Goal: Task Accomplishment & Management: Complete application form

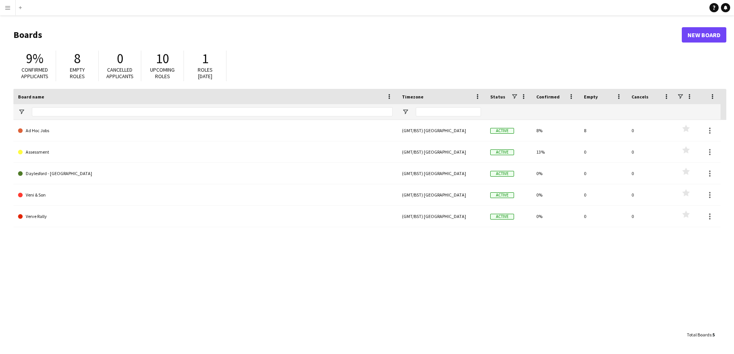
click at [10, 10] on app-icon "Menu" at bounding box center [8, 8] width 6 height 6
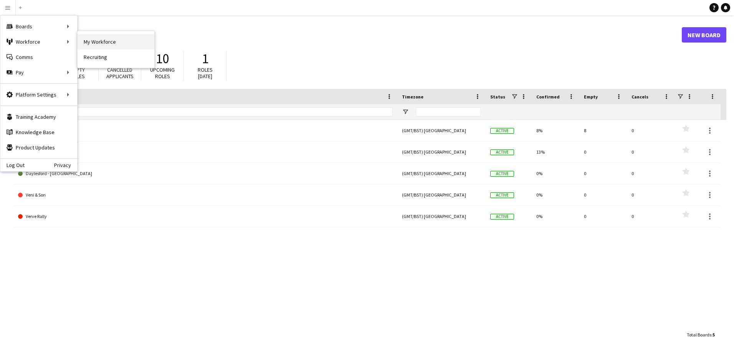
click at [91, 41] on link "My Workforce" at bounding box center [115, 41] width 77 height 15
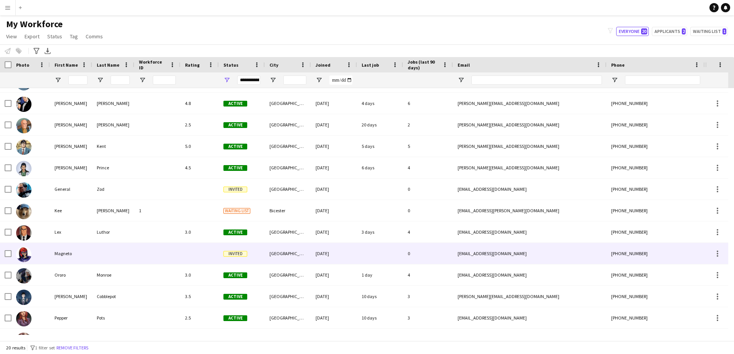
scroll to position [77, 0]
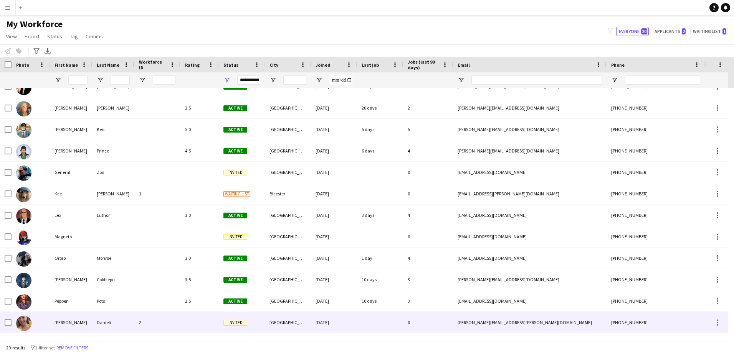
click at [78, 321] on div "[PERSON_NAME]" at bounding box center [71, 322] width 42 height 21
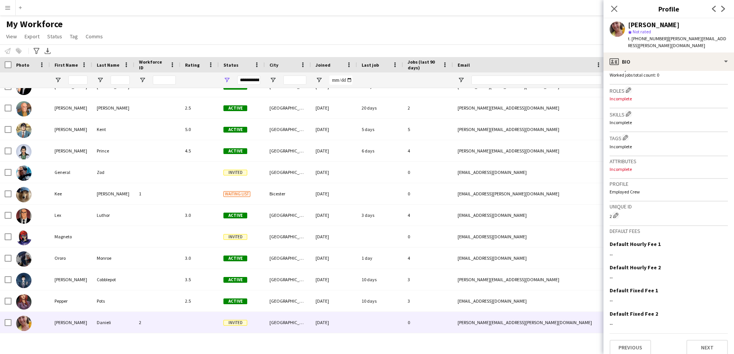
scroll to position [0, 0]
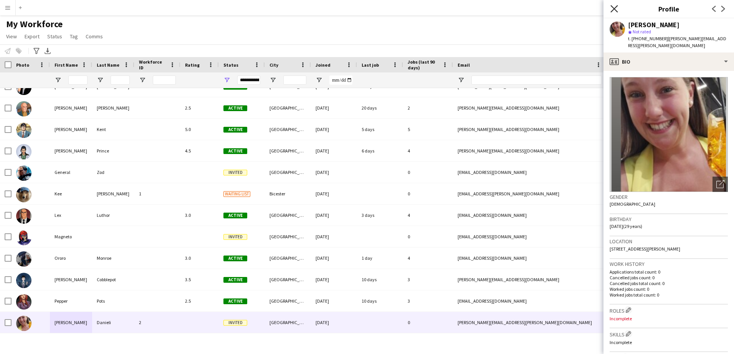
click at [613, 11] on icon "Close pop-in" at bounding box center [613, 8] width 7 height 7
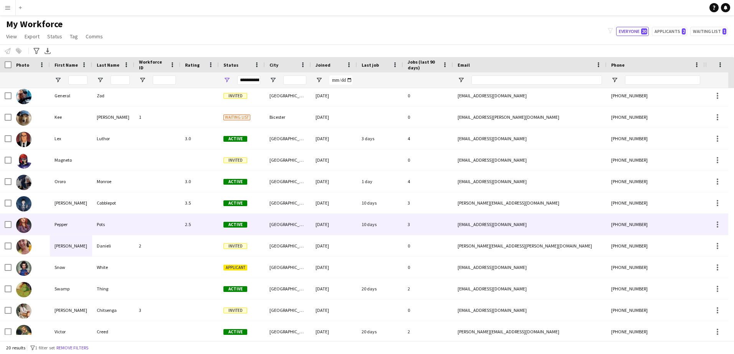
scroll to position [183, 0]
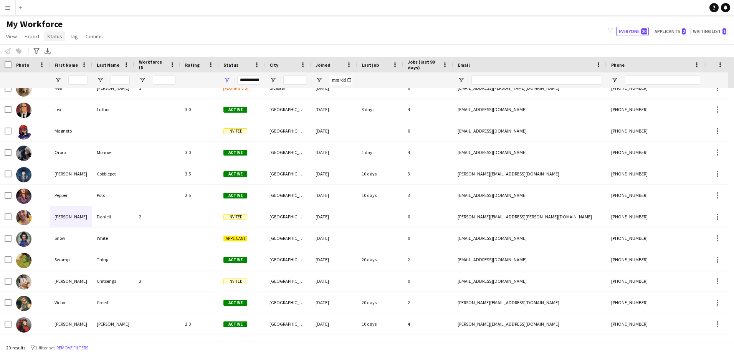
click at [53, 36] on span "Status" at bounding box center [54, 36] width 15 height 7
click at [91, 36] on span "Comms" at bounding box center [94, 36] width 17 height 7
click at [13, 34] on span "View" at bounding box center [11, 36] width 11 height 7
click at [7, 8] on app-icon "Menu" at bounding box center [8, 8] width 6 height 6
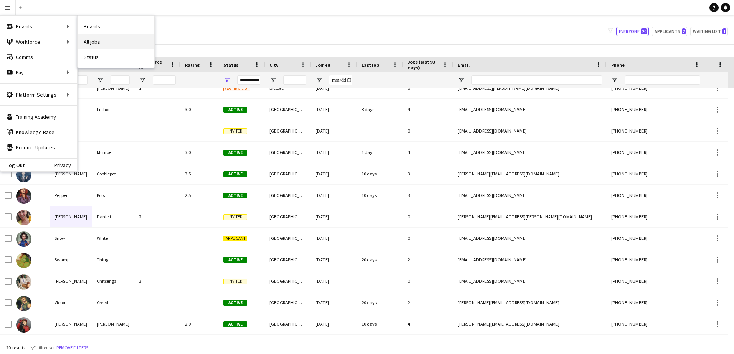
click at [95, 37] on link "All jobs" at bounding box center [115, 41] width 77 height 15
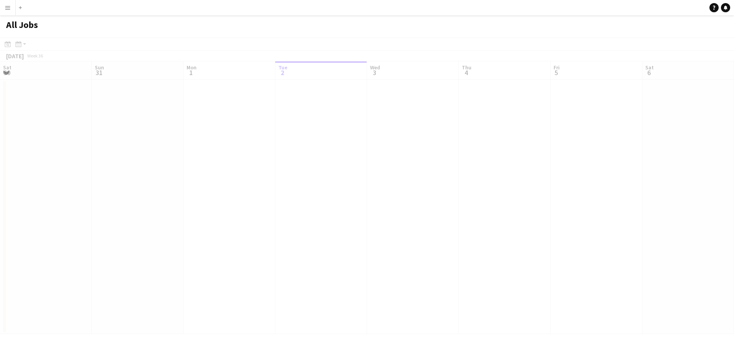
scroll to position [0, 183]
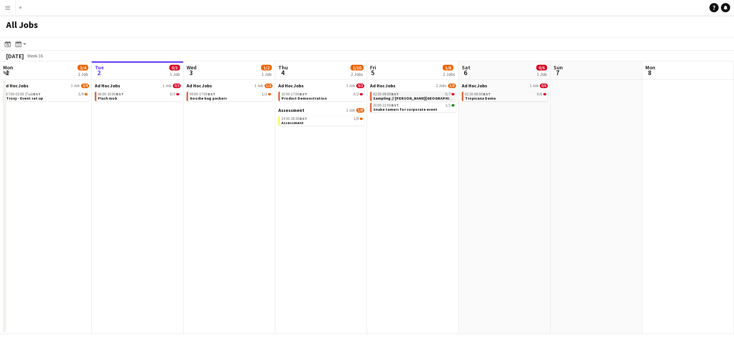
click at [396, 94] on span "BST" at bounding box center [395, 94] width 8 height 5
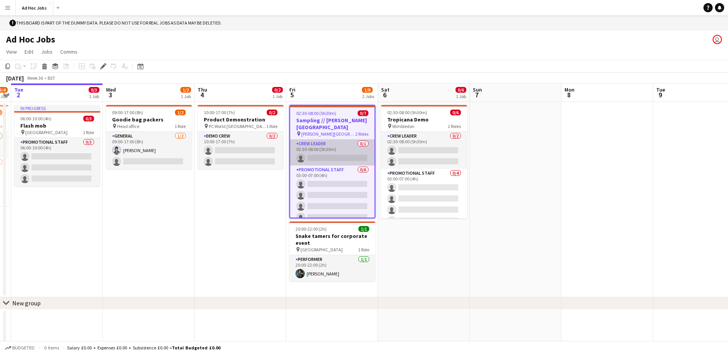
click at [326, 141] on app-card-role "Crew Leader 0/1 02:30-08:00 (5h30m) single-neutral-actions" at bounding box center [332, 153] width 84 height 26
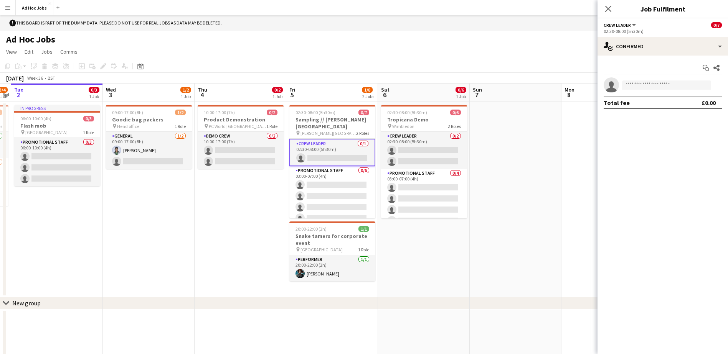
click at [633, 25] on button "Crew Leader" at bounding box center [619, 25] width 33 height 6
click at [498, 66] on app-toolbar "Copy Paste Paste Ctrl+V Paste with crew Ctrl+Shift+V Paste linked Job Delete Gr…" at bounding box center [364, 66] width 728 height 13
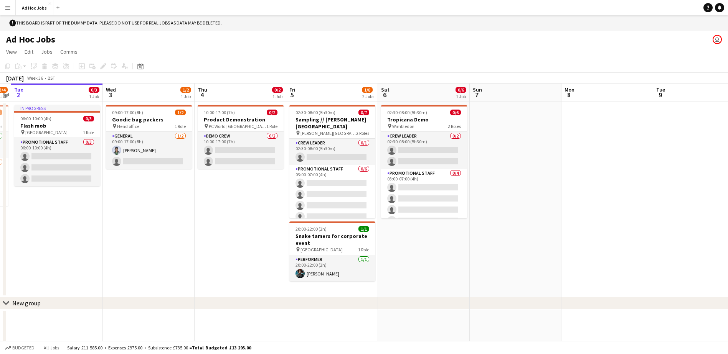
click at [8, 9] on app-icon "Menu" at bounding box center [8, 8] width 6 height 6
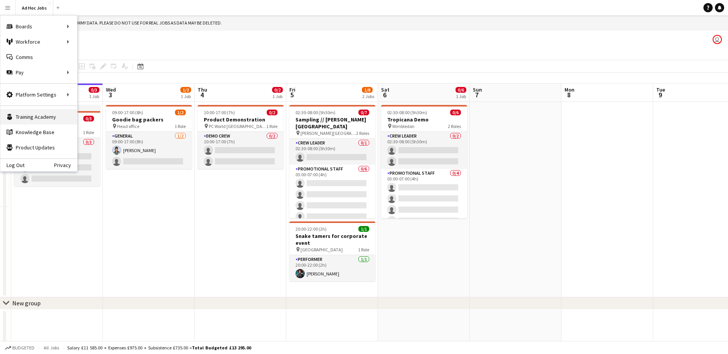
click at [41, 117] on link "Training Academy Training Academy" at bounding box center [38, 116] width 77 height 15
click at [24, 131] on link "Knowledge Base Knowledge Base" at bounding box center [38, 132] width 77 height 15
click at [102, 40] on link "My Workforce" at bounding box center [115, 41] width 77 height 15
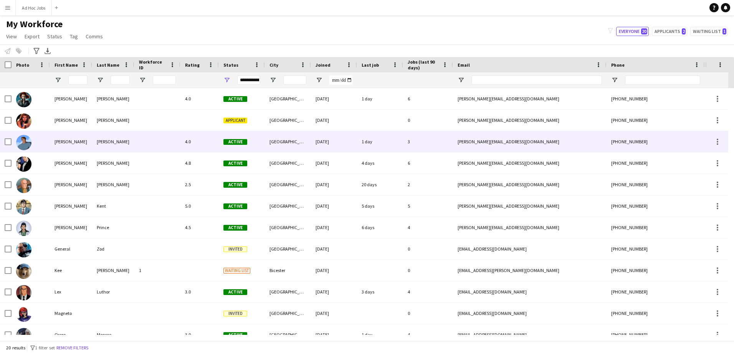
click at [121, 144] on div "[PERSON_NAME]" at bounding box center [113, 141] width 42 height 21
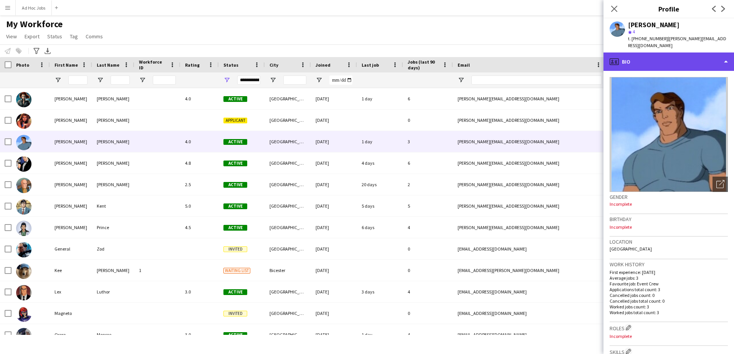
click at [727, 63] on div "profile Bio" at bounding box center [668, 62] width 130 height 18
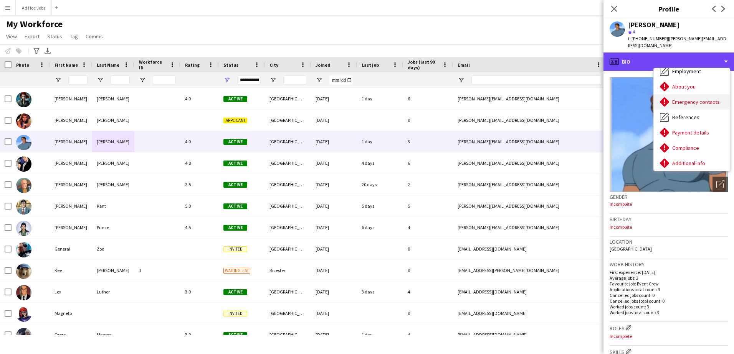
scroll to position [72, 0]
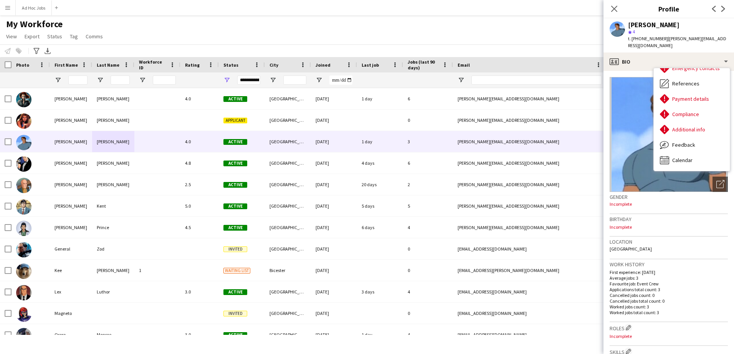
click at [669, 202] on div "Gender Incomplete" at bounding box center [668, 203] width 118 height 22
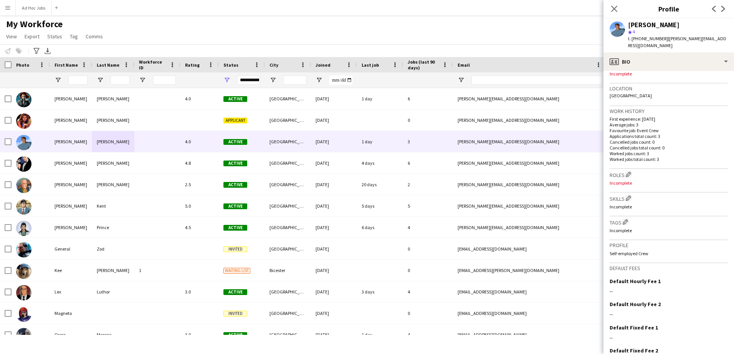
scroll to position [198, 0]
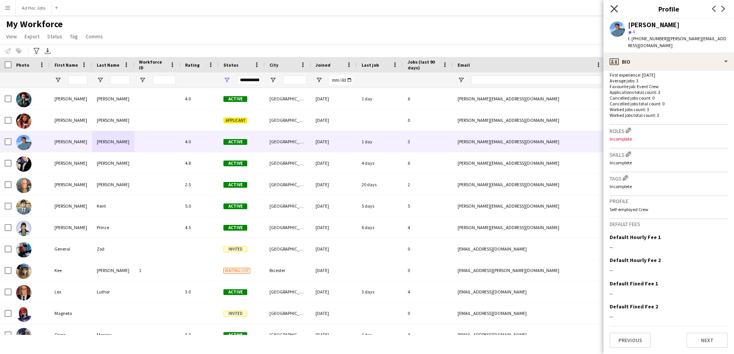
click at [614, 9] on icon at bounding box center [613, 8] width 7 height 7
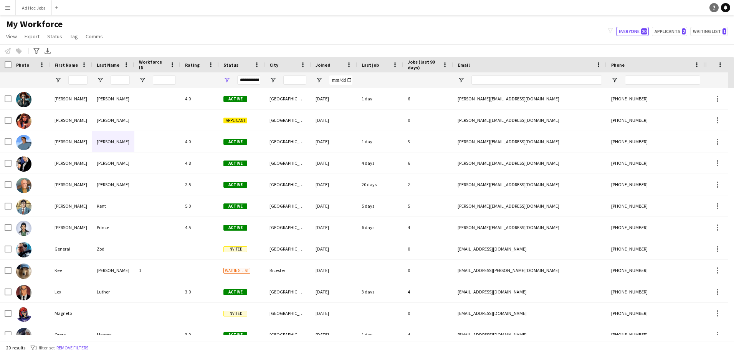
click at [712, 7] on icon "Help" at bounding box center [713, 7] width 5 height 5
click at [725, 8] on icon at bounding box center [725, 7] width 4 height 4
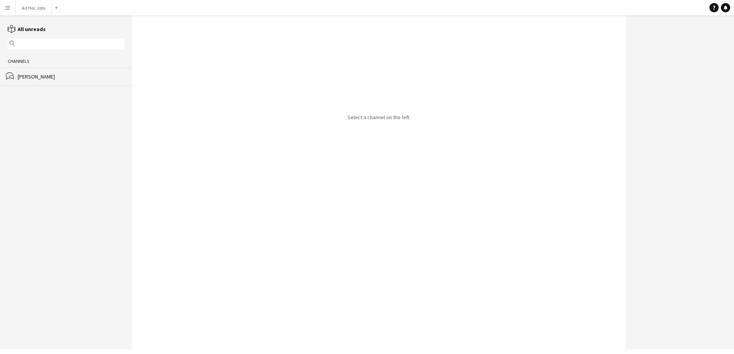
click at [36, 78] on div "[PERSON_NAME]" at bounding box center [71, 76] width 107 height 7
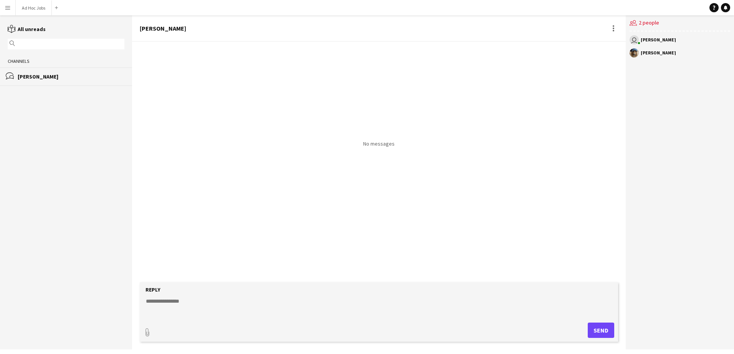
click at [568, 26] on div "[PERSON_NAME]" at bounding box center [378, 28] width 493 height 26
click at [8, 8] on app-icon "Menu" at bounding box center [8, 8] width 6 height 6
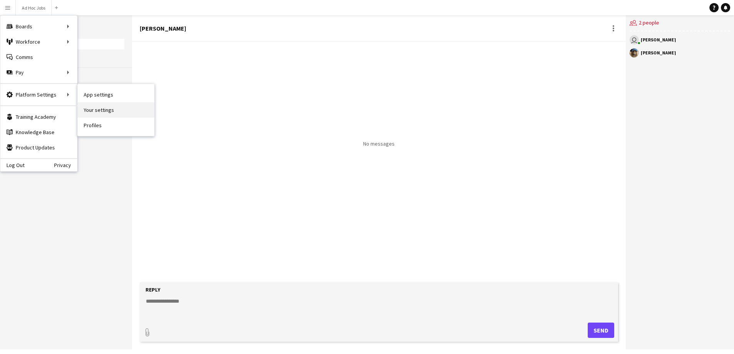
click at [105, 108] on link "Your settings" at bounding box center [115, 109] width 77 height 15
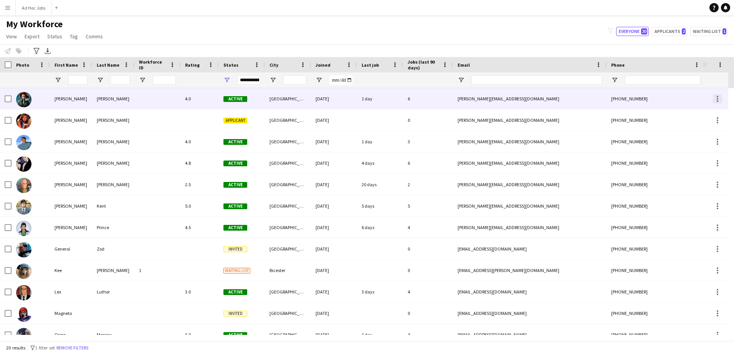
click at [716, 98] on div at bounding box center [716, 98] width 9 height 9
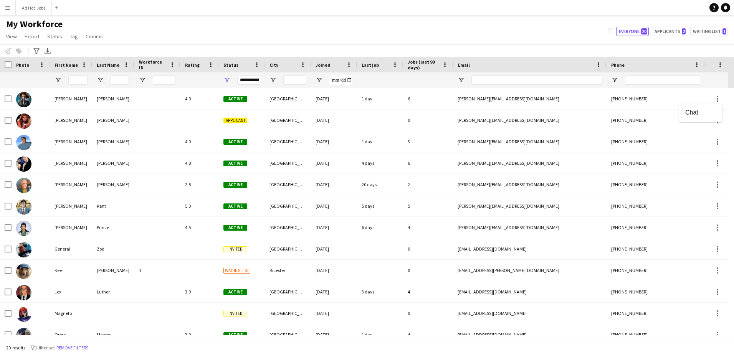
click at [717, 143] on div at bounding box center [367, 177] width 734 height 354
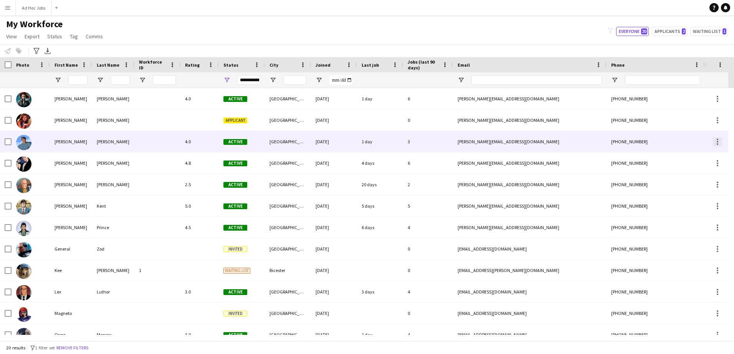
click at [718, 142] on div at bounding box center [716, 141] width 9 height 9
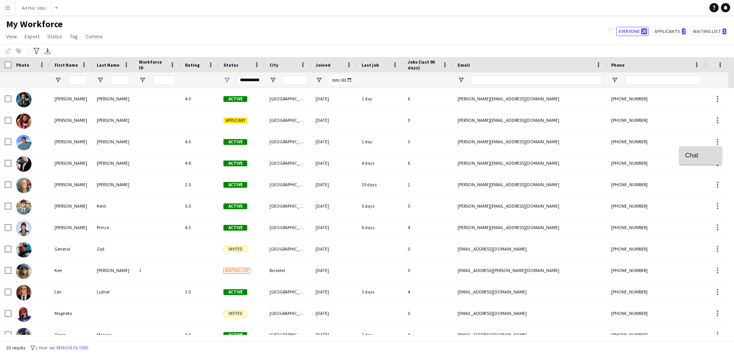
click at [699, 157] on span "Chat" at bounding box center [700, 155] width 31 height 7
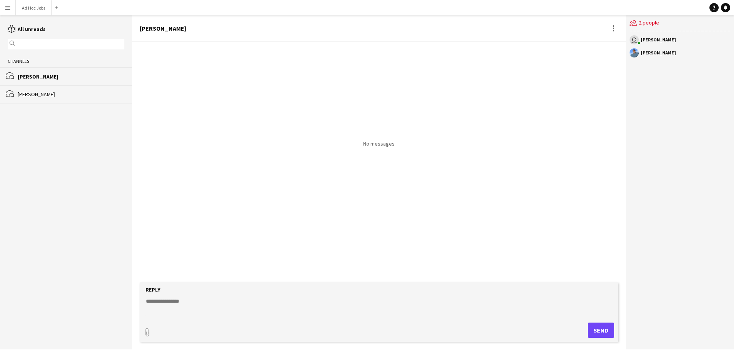
click at [4, 8] on button "Menu" at bounding box center [7, 7] width 15 height 15
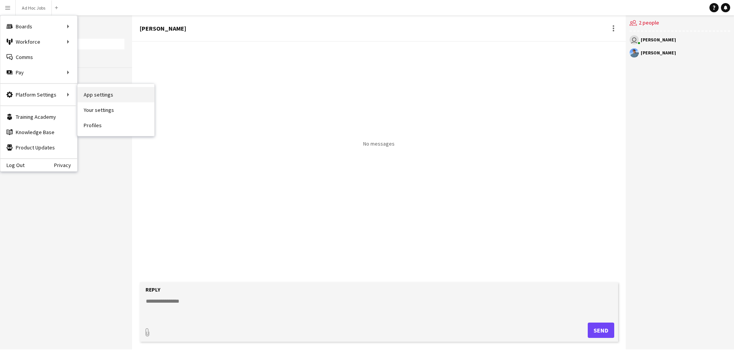
click at [103, 94] on link "App settings" at bounding box center [115, 94] width 77 height 15
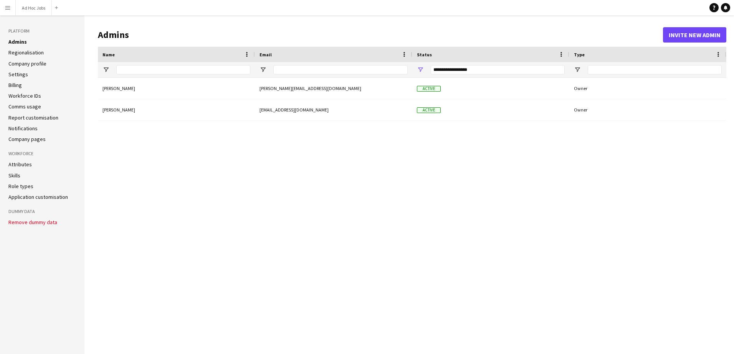
click at [18, 166] on link "Attributes" at bounding box center [19, 164] width 23 height 7
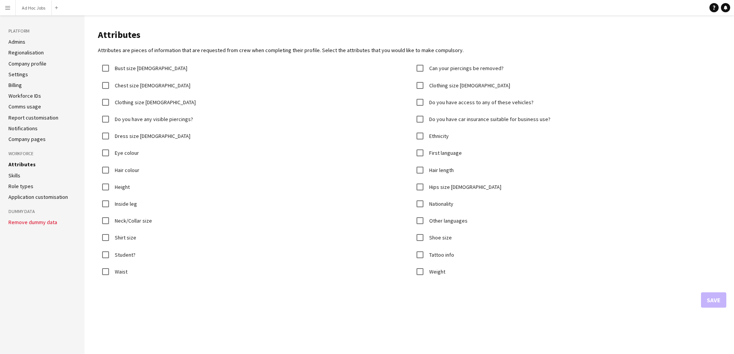
click at [13, 175] on link "Skills" at bounding box center [14, 175] width 12 height 7
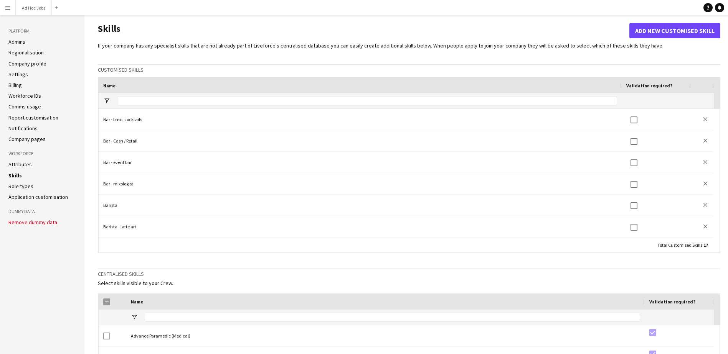
click at [15, 186] on link "Role types" at bounding box center [20, 186] width 25 height 7
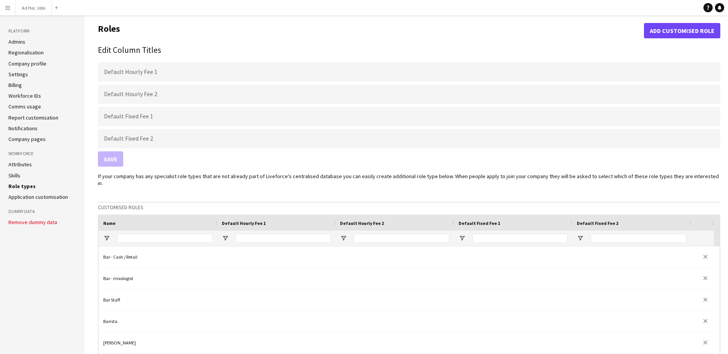
click at [43, 198] on link "Application customisation" at bounding box center [37, 197] width 59 height 7
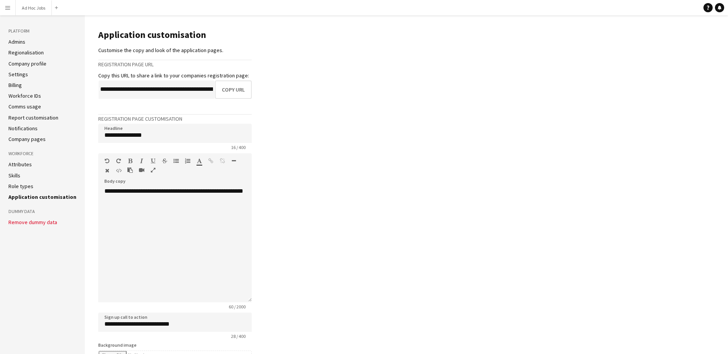
click at [22, 128] on link "Notifications" at bounding box center [22, 128] width 29 height 7
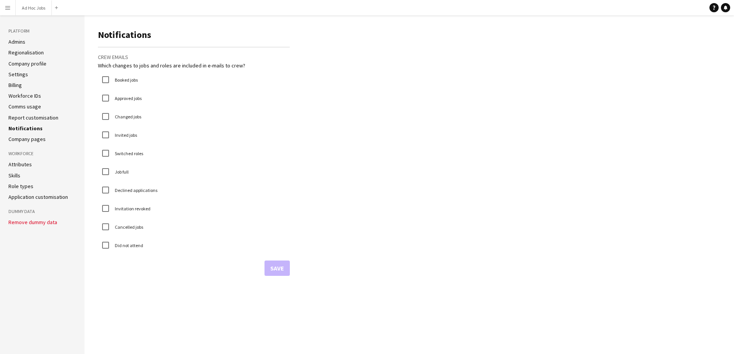
click at [20, 117] on link "Report customisation" at bounding box center [33, 117] width 50 height 7
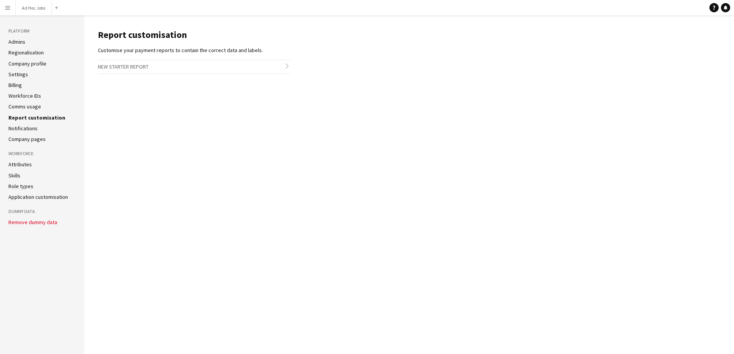
click at [20, 106] on link "Comms usage" at bounding box center [24, 106] width 33 height 7
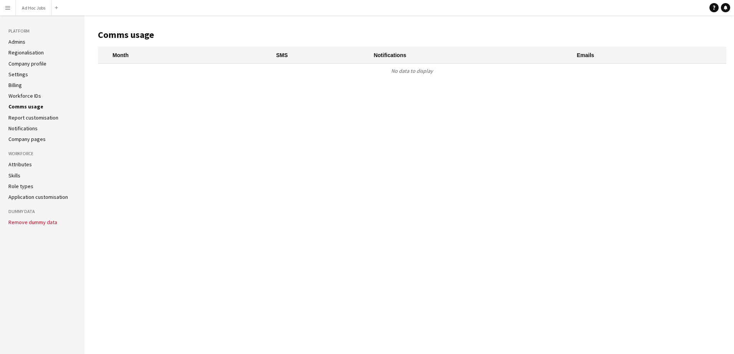
click at [26, 93] on link "Workforce IDs" at bounding box center [24, 95] width 33 height 7
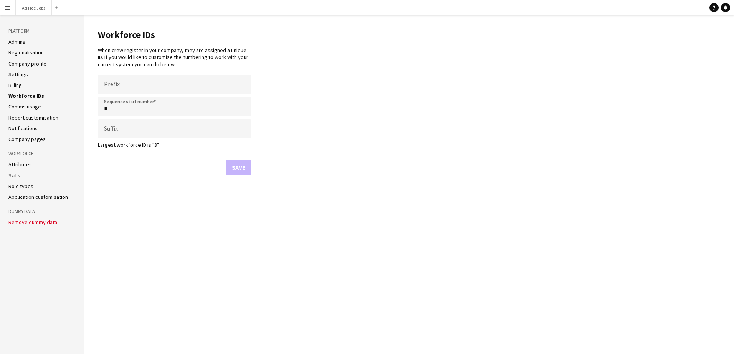
click at [13, 84] on link "Billing" at bounding box center [14, 85] width 13 height 7
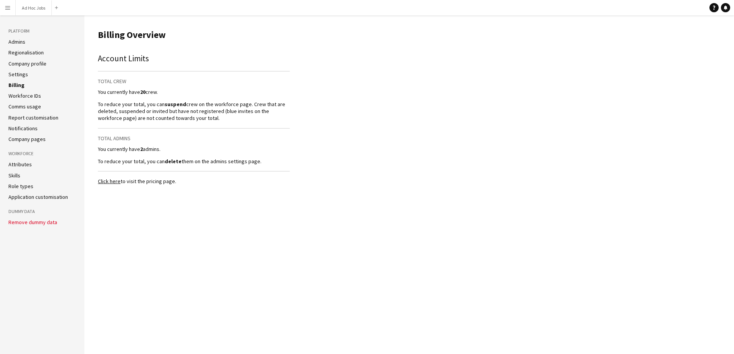
click at [20, 41] on link "Admins" at bounding box center [16, 41] width 17 height 7
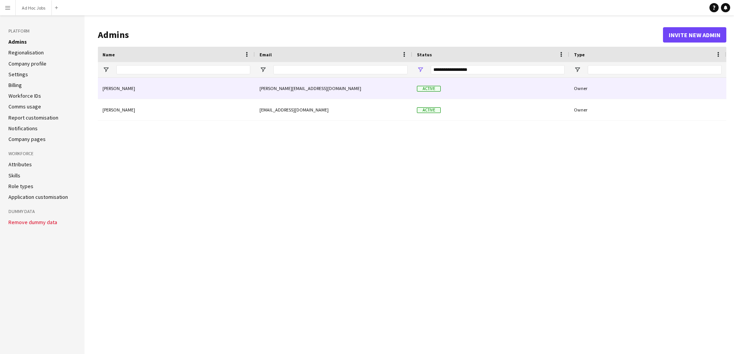
click at [155, 89] on div "[PERSON_NAME]" at bounding box center [176, 88] width 157 height 21
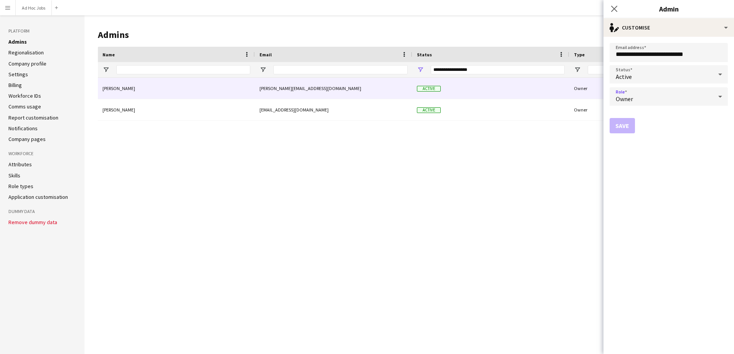
click at [634, 96] on div "Owner" at bounding box center [660, 96] width 103 height 18
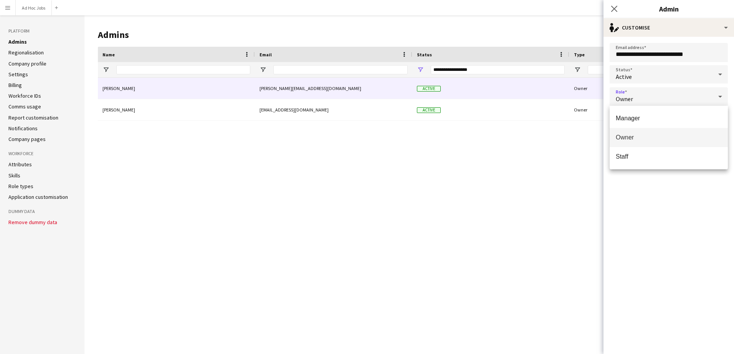
click at [561, 186] on div at bounding box center [367, 177] width 734 height 354
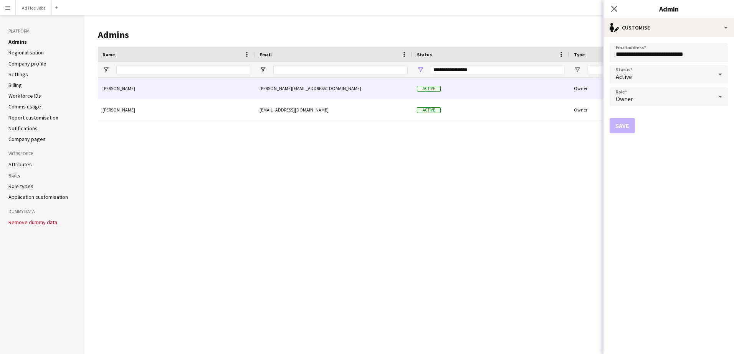
click at [37, 52] on link "Regionalisation" at bounding box center [25, 52] width 35 height 7
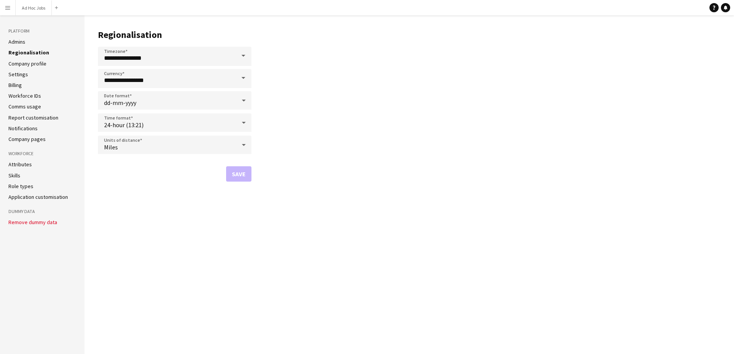
click at [11, 41] on link "Admins" at bounding box center [16, 41] width 17 height 7
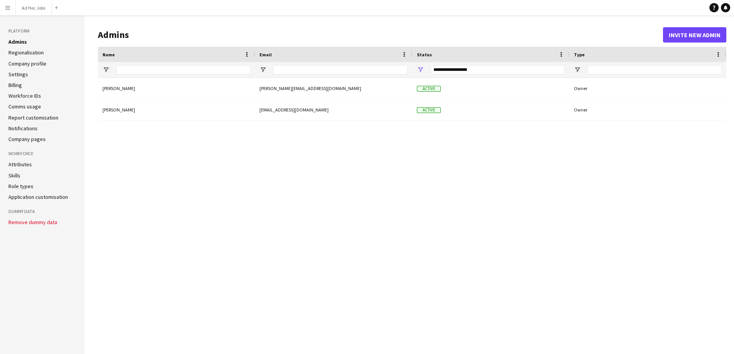
click at [17, 55] on link "Regionalisation" at bounding box center [25, 52] width 35 height 7
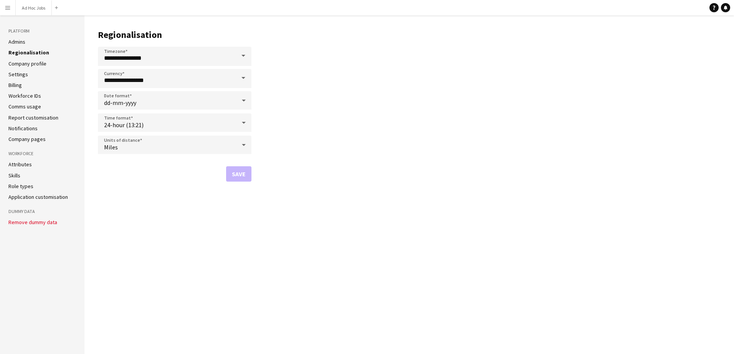
click at [31, 65] on link "Company profile" at bounding box center [27, 63] width 38 height 7
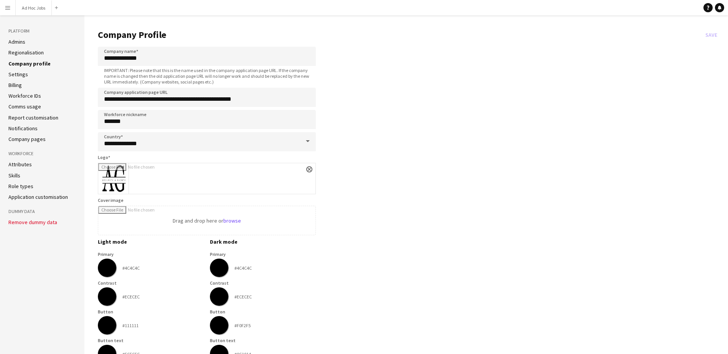
click at [20, 74] on link "Settings" at bounding box center [18, 74] width 20 height 7
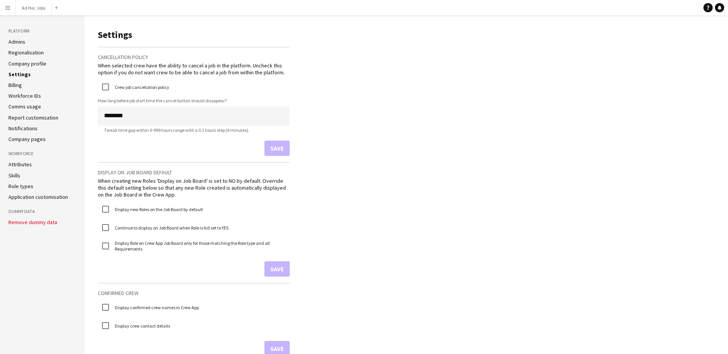
click at [16, 85] on link "Billing" at bounding box center [14, 85] width 13 height 7
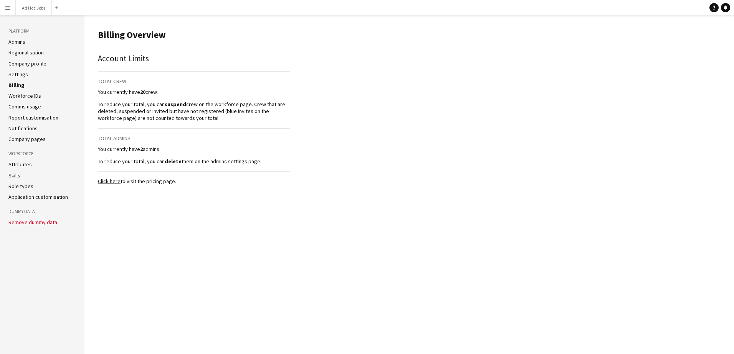
click at [21, 92] on ul "Admins Regionalisation Company profile Settings Billing Workforce IDs Comms usa…" at bounding box center [42, 90] width 68 height 104
click at [21, 99] on link "Workforce IDs" at bounding box center [24, 95] width 33 height 7
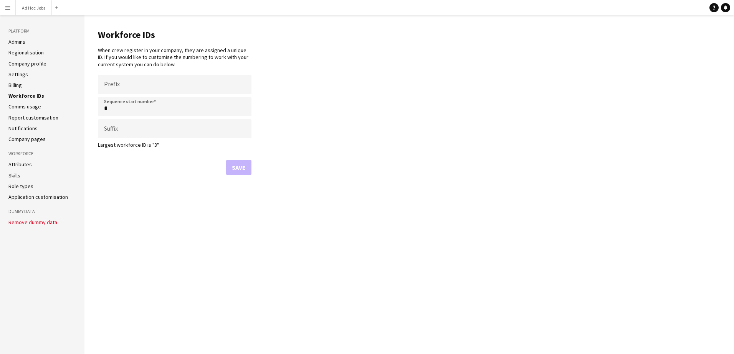
click at [35, 105] on link "Comms usage" at bounding box center [24, 106] width 33 height 7
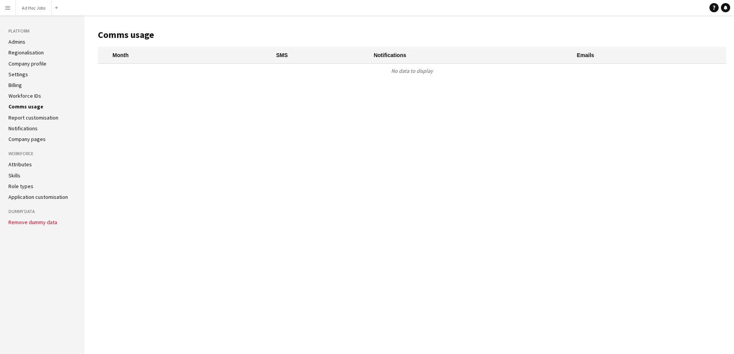
click at [41, 116] on link "Report customisation" at bounding box center [33, 117] width 50 height 7
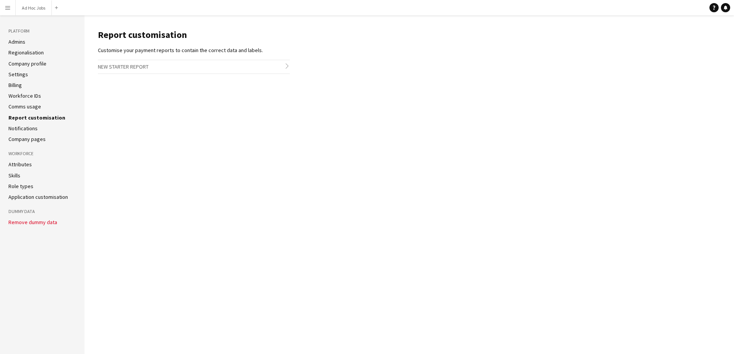
click at [24, 127] on link "Notifications" at bounding box center [22, 128] width 29 height 7
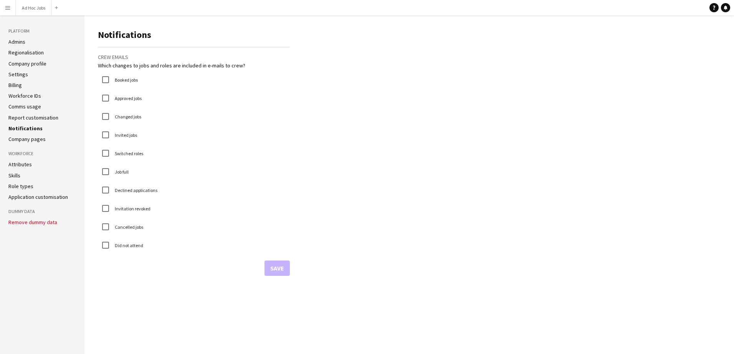
click at [23, 139] on link "Company pages" at bounding box center [26, 139] width 37 height 7
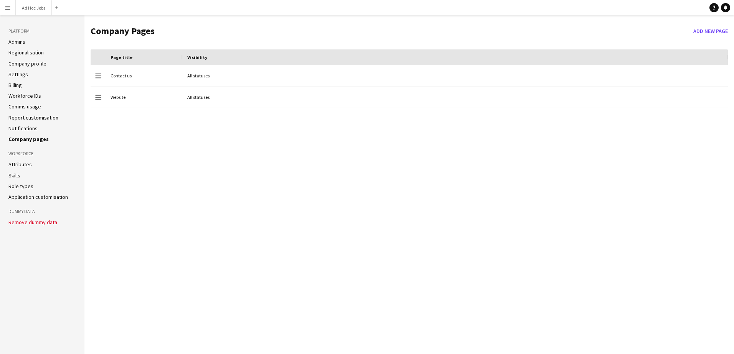
click at [15, 184] on link "Role types" at bounding box center [20, 186] width 25 height 7
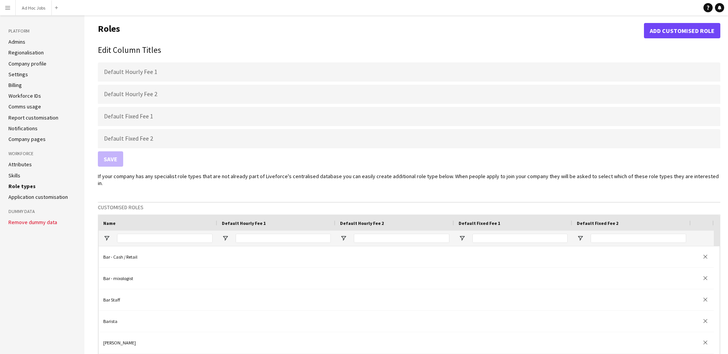
click at [8, 8] on app-icon "Menu" at bounding box center [8, 8] width 6 height 6
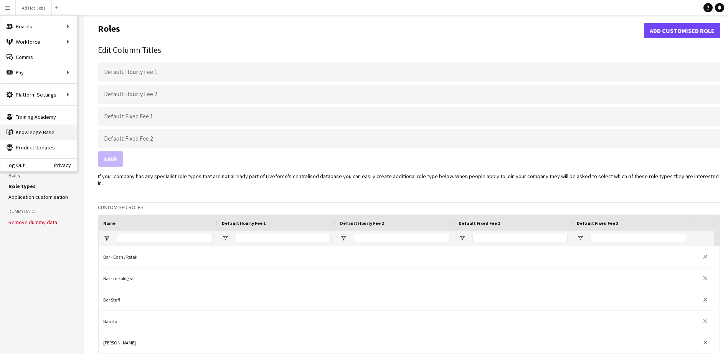
click at [22, 130] on link "Knowledge Base Knowledge Base" at bounding box center [38, 132] width 77 height 15
click at [41, 130] on link "Knowledge Base Knowledge Base" at bounding box center [38, 132] width 77 height 15
click at [91, 54] on link "Recruiting" at bounding box center [115, 56] width 77 height 15
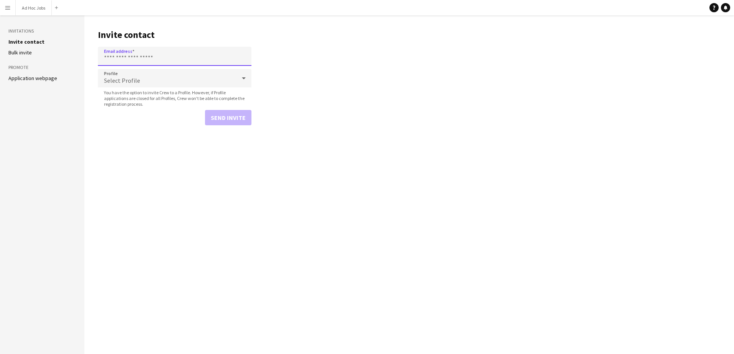
click at [116, 56] on input "Email address" at bounding box center [174, 56] width 153 height 19
type input "**********"
click at [140, 79] on div "Select Profile" at bounding box center [167, 78] width 138 height 18
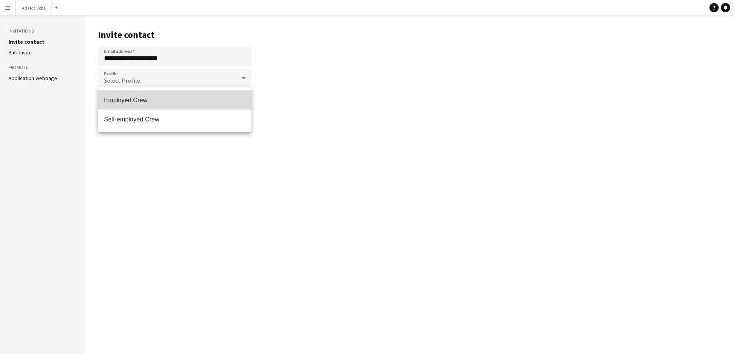
click at [129, 98] on span "Employed Crew" at bounding box center [174, 100] width 141 height 7
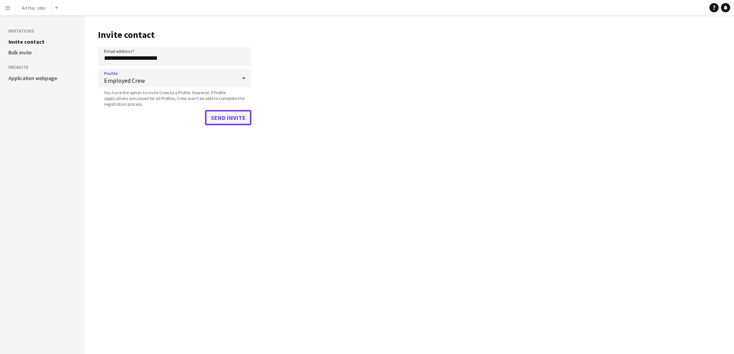
click at [226, 114] on button "Send invite" at bounding box center [228, 117] width 46 height 15
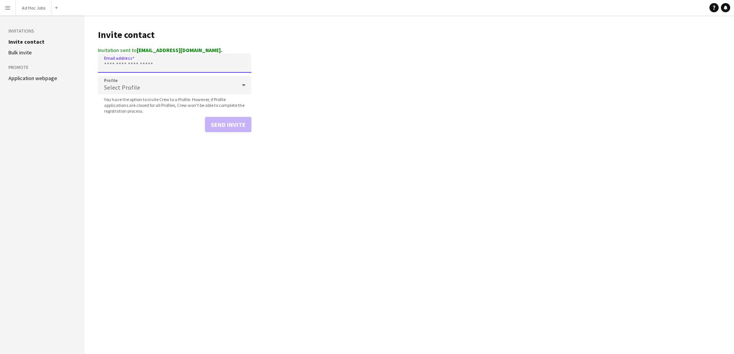
click at [145, 63] on input "Email address" at bounding box center [174, 63] width 153 height 19
type input "**********"
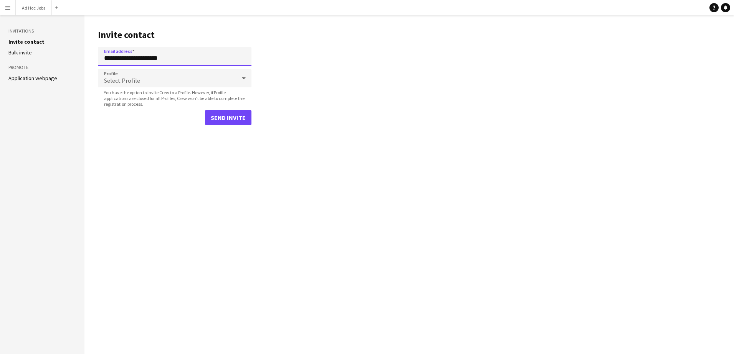
drag, startPoint x: 150, startPoint y: 60, endPoint x: 70, endPoint y: 61, distance: 79.4
click at [70, 61] on div "**********" at bounding box center [367, 184] width 734 height 339
click at [178, 61] on input "**********" at bounding box center [174, 56] width 153 height 19
drag, startPoint x: 52, startPoint y: 60, endPoint x: 38, endPoint y: 61, distance: 13.8
click at [40, 60] on div "**********" at bounding box center [367, 184] width 734 height 339
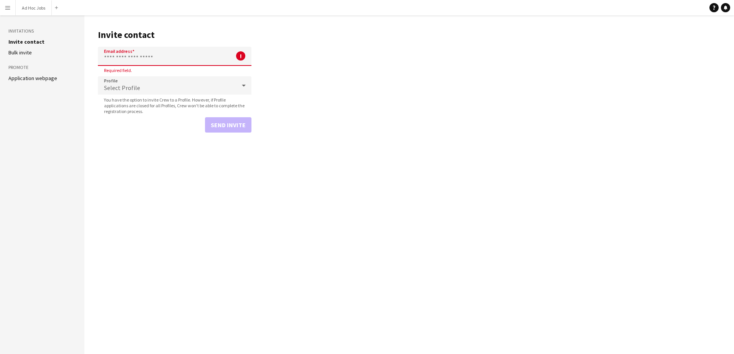
click at [134, 59] on input "Email address" at bounding box center [174, 56] width 153 height 19
drag, startPoint x: 135, startPoint y: 58, endPoint x: 123, endPoint y: 61, distance: 12.5
click at [122, 63] on input "Email address" at bounding box center [174, 56] width 153 height 19
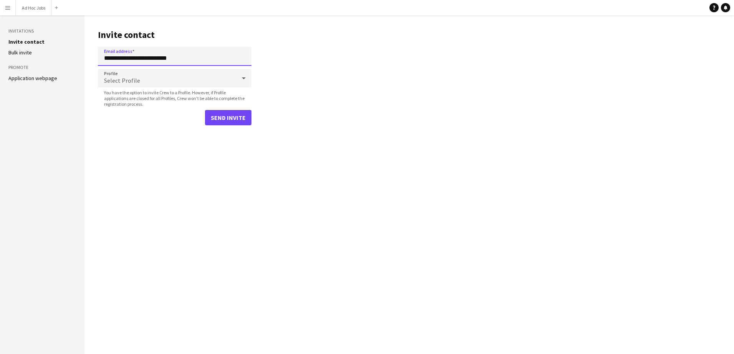
type input "**********"
click at [127, 76] on div "Select Profile" at bounding box center [167, 78] width 138 height 18
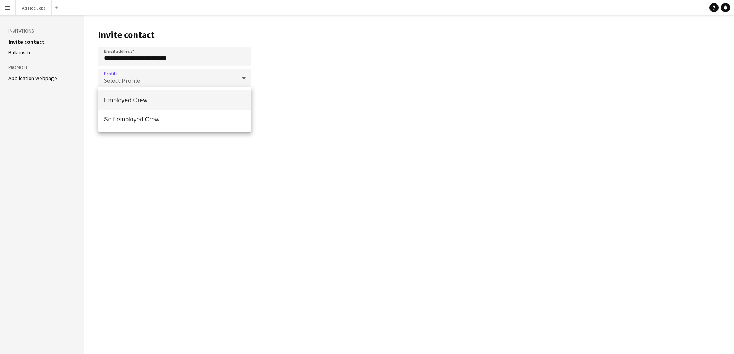
click at [120, 99] on span "Employed Crew" at bounding box center [174, 100] width 141 height 7
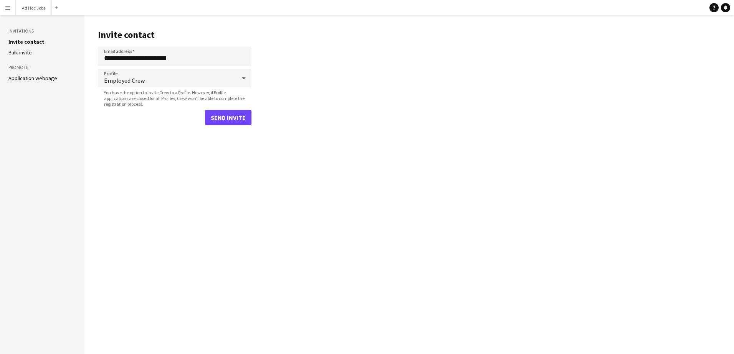
click at [140, 165] on main "**********" at bounding box center [408, 184] width 649 height 339
click at [225, 116] on button "Send invite" at bounding box center [228, 117] width 46 height 15
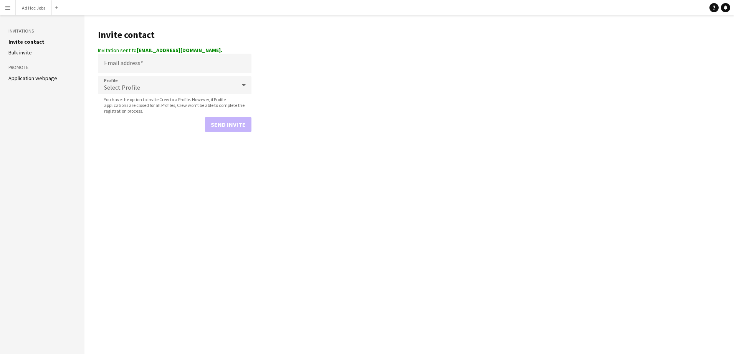
click at [10, 9] on app-icon "Menu" at bounding box center [8, 8] width 6 height 6
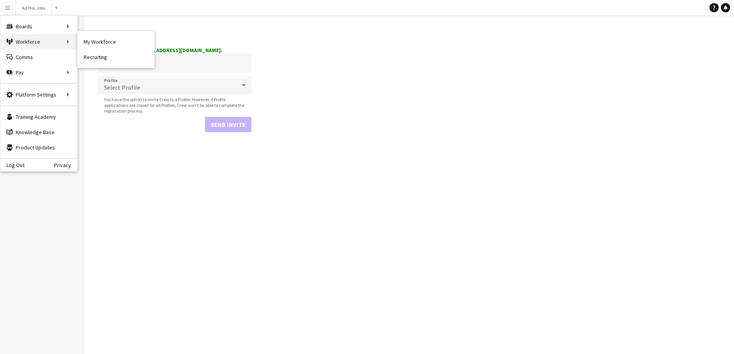
click at [33, 42] on div "Workforce Workforce" at bounding box center [38, 41] width 77 height 15
click at [70, 41] on div "Workforce Workforce" at bounding box center [38, 41] width 77 height 15
click at [36, 42] on div "Workforce Workforce" at bounding box center [38, 41] width 77 height 15
click at [25, 58] on link "Comms Comms" at bounding box center [38, 56] width 77 height 15
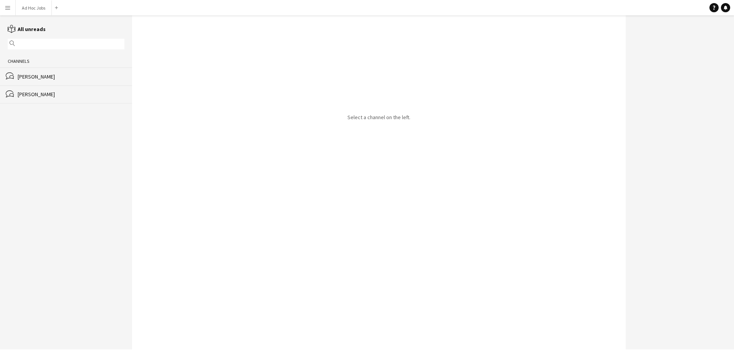
click at [6, 7] on app-icon "Menu" at bounding box center [8, 8] width 6 height 6
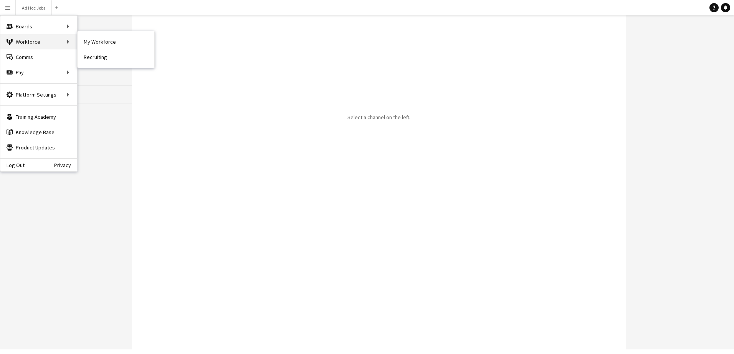
click at [55, 38] on div "Workforce Workforce" at bounding box center [38, 41] width 77 height 15
click at [96, 41] on link "My Workforce" at bounding box center [115, 41] width 77 height 15
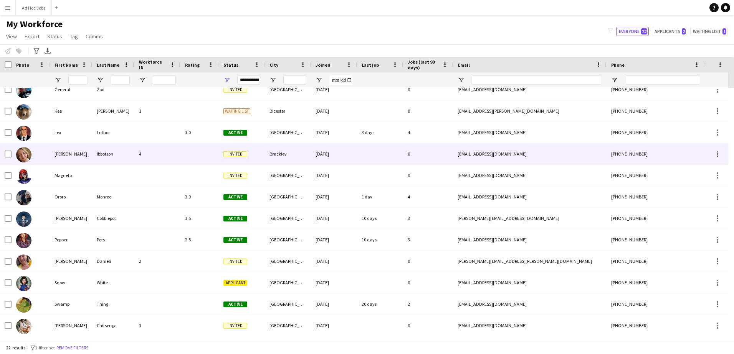
scroll to position [149, 0]
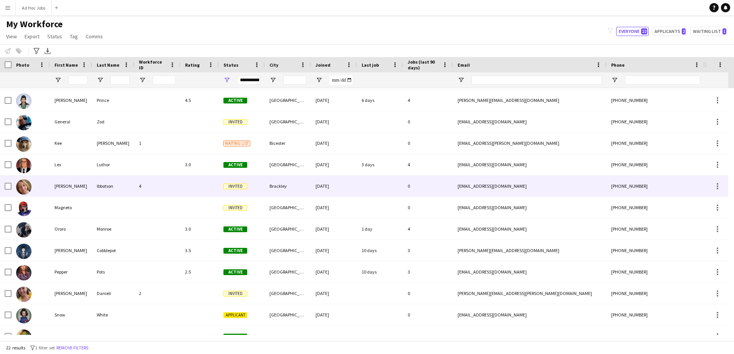
click at [188, 183] on div at bounding box center [199, 186] width 38 height 21
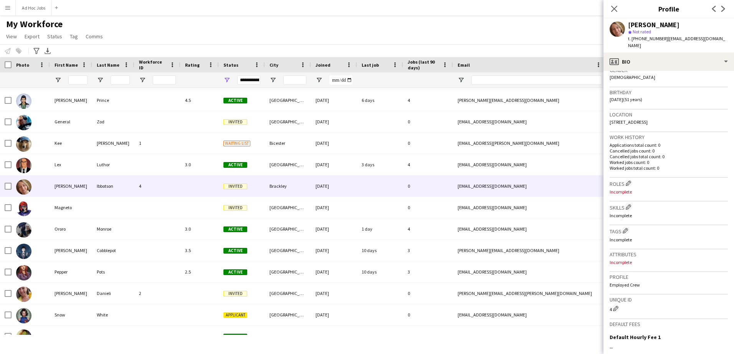
scroll to position [115, 0]
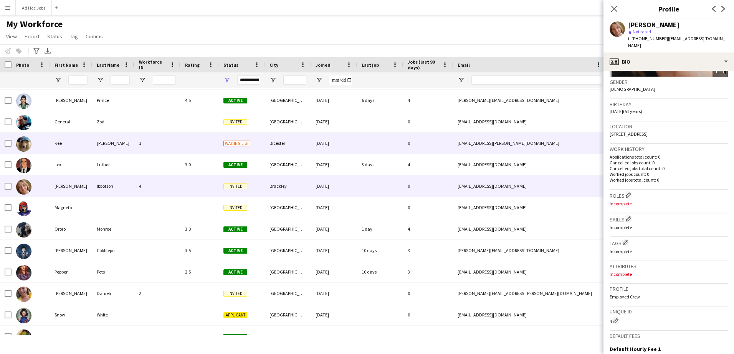
click at [162, 142] on div "1" at bounding box center [157, 143] width 46 height 21
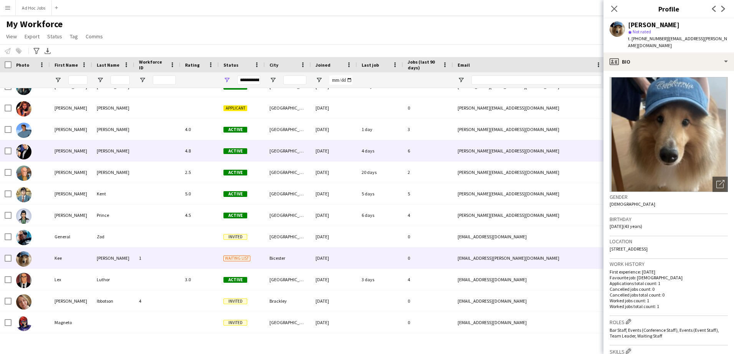
scroll to position [0, 0]
